Goal: Find specific page/section: Find specific page/section

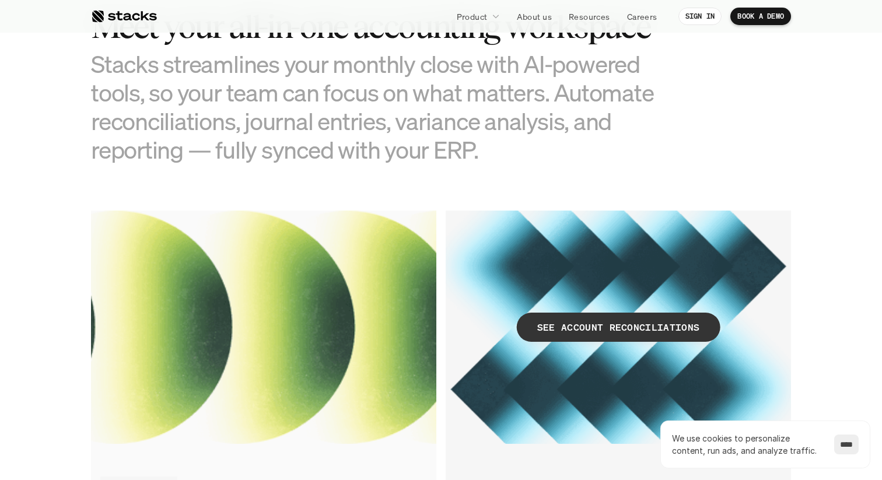
scroll to position [1190, 0]
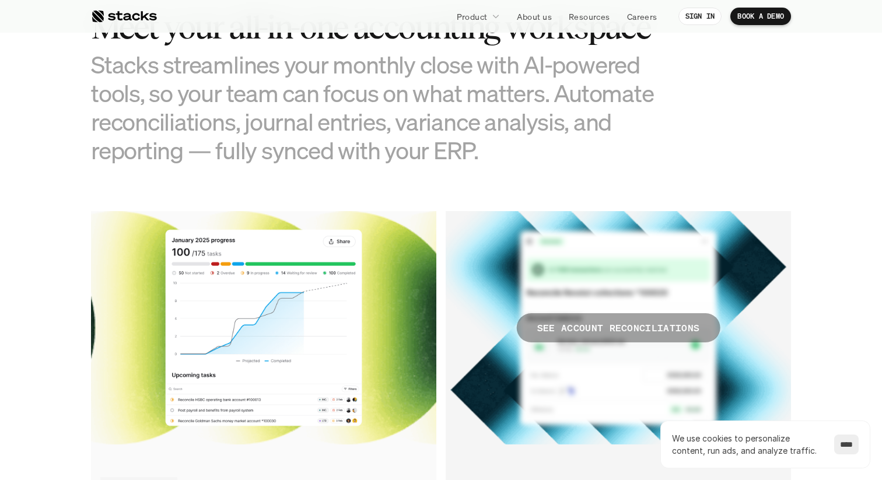
click at [554, 327] on p "SEE ACCOUNT RECONCILIATIONS" at bounding box center [618, 328] width 163 height 17
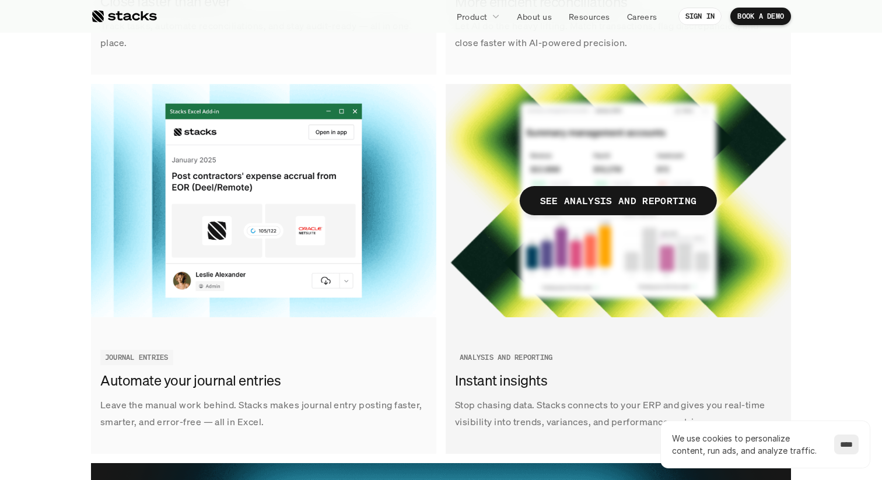
scroll to position [1689, 0]
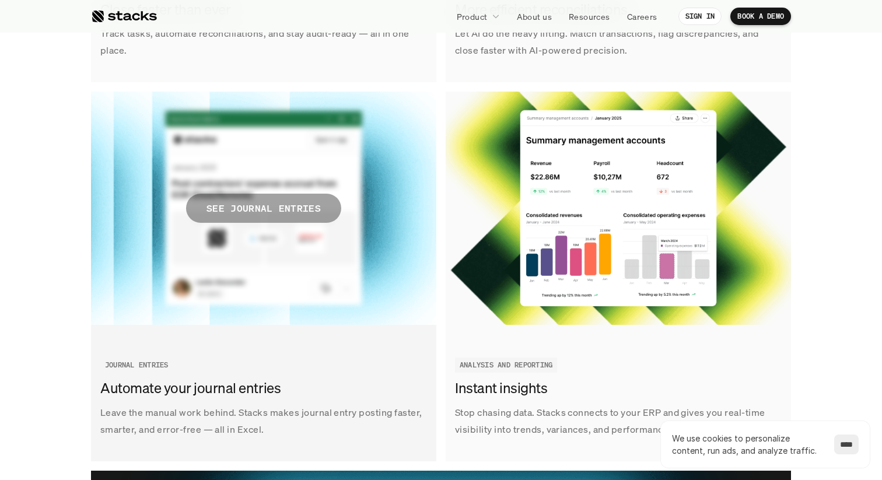
click at [287, 201] on p "SEE JOURNAL ENTRIES" at bounding box center [264, 208] width 114 height 17
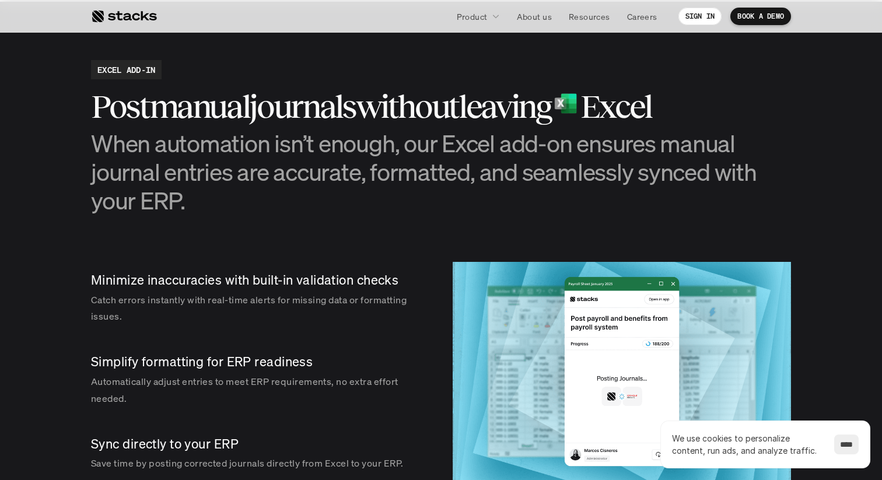
scroll to position [1161, 0]
